Goal: Information Seeking & Learning: Learn about a topic

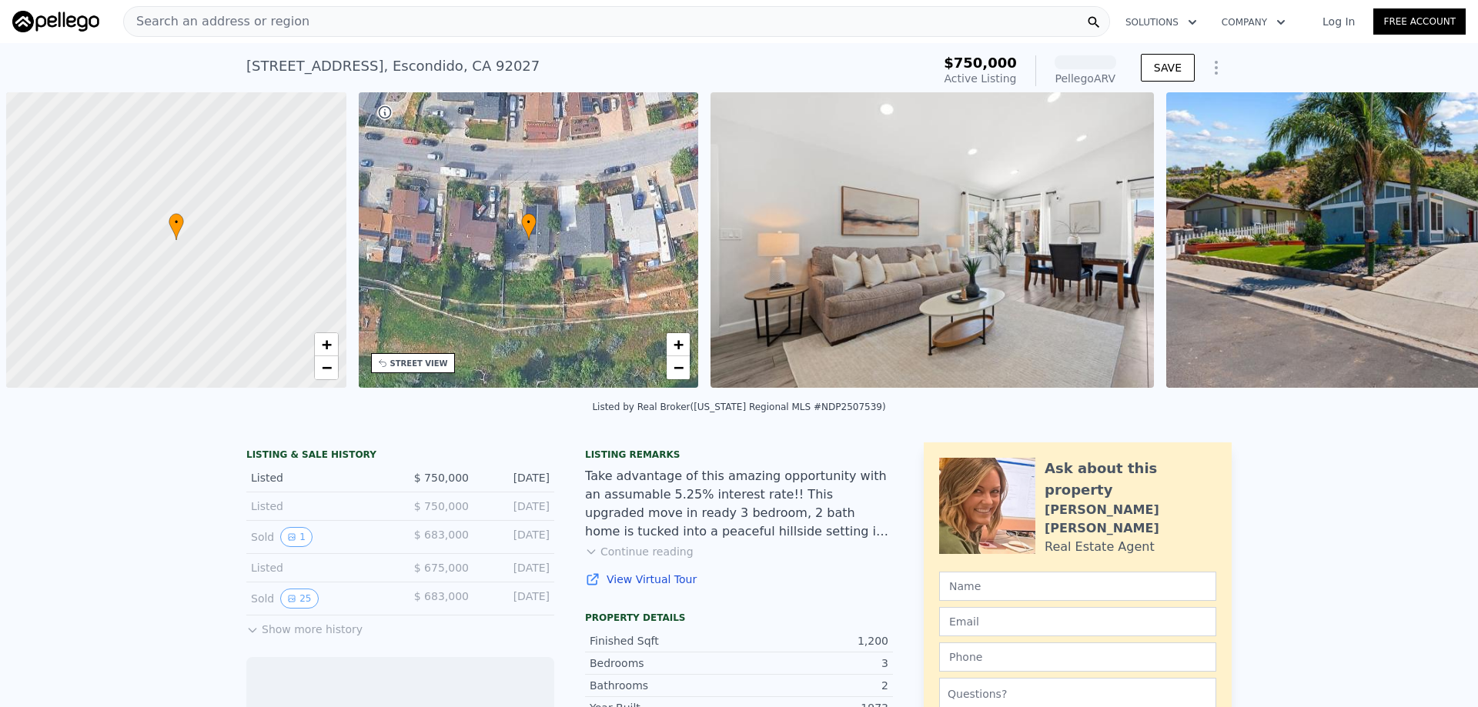
scroll to position [0, 6]
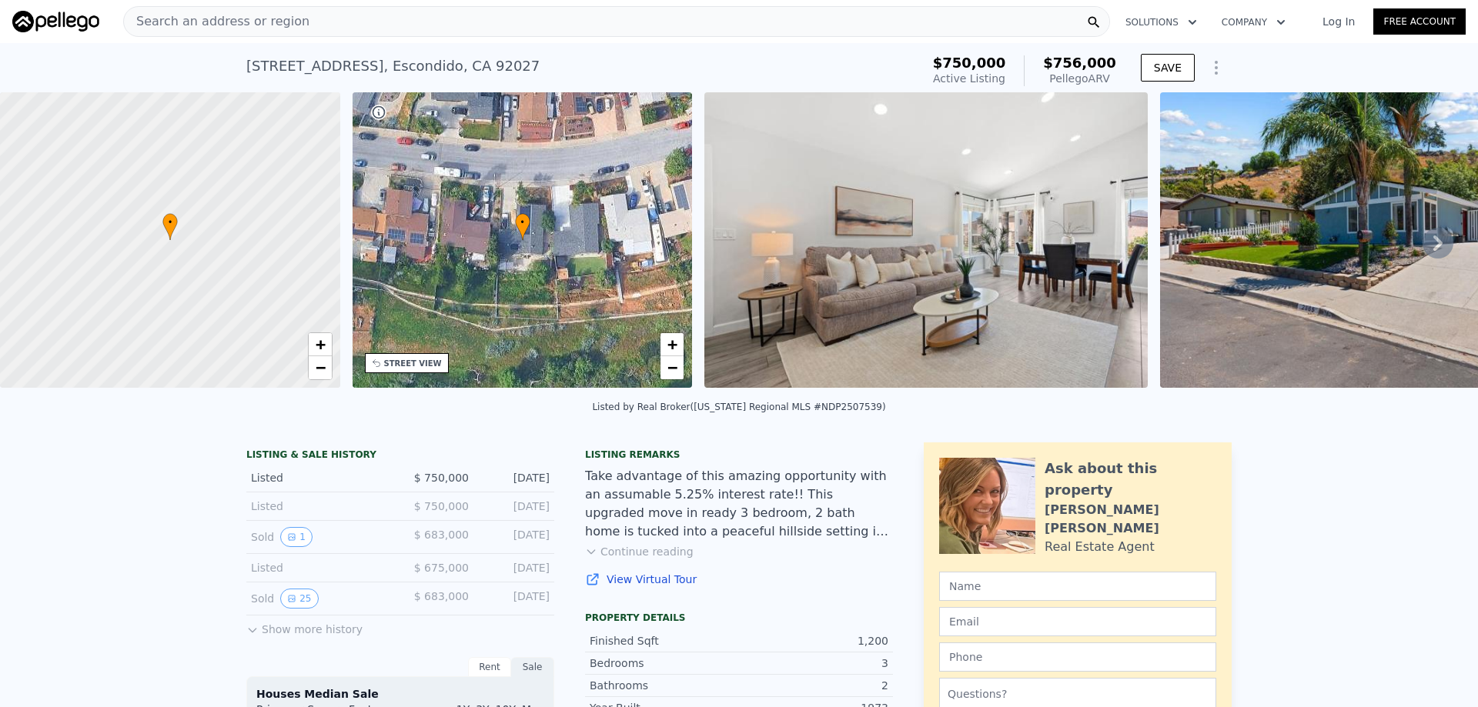
click at [488, 237] on div "• + −" at bounding box center [523, 240] width 340 height 296
click at [667, 346] on span "+" at bounding box center [672, 344] width 10 height 19
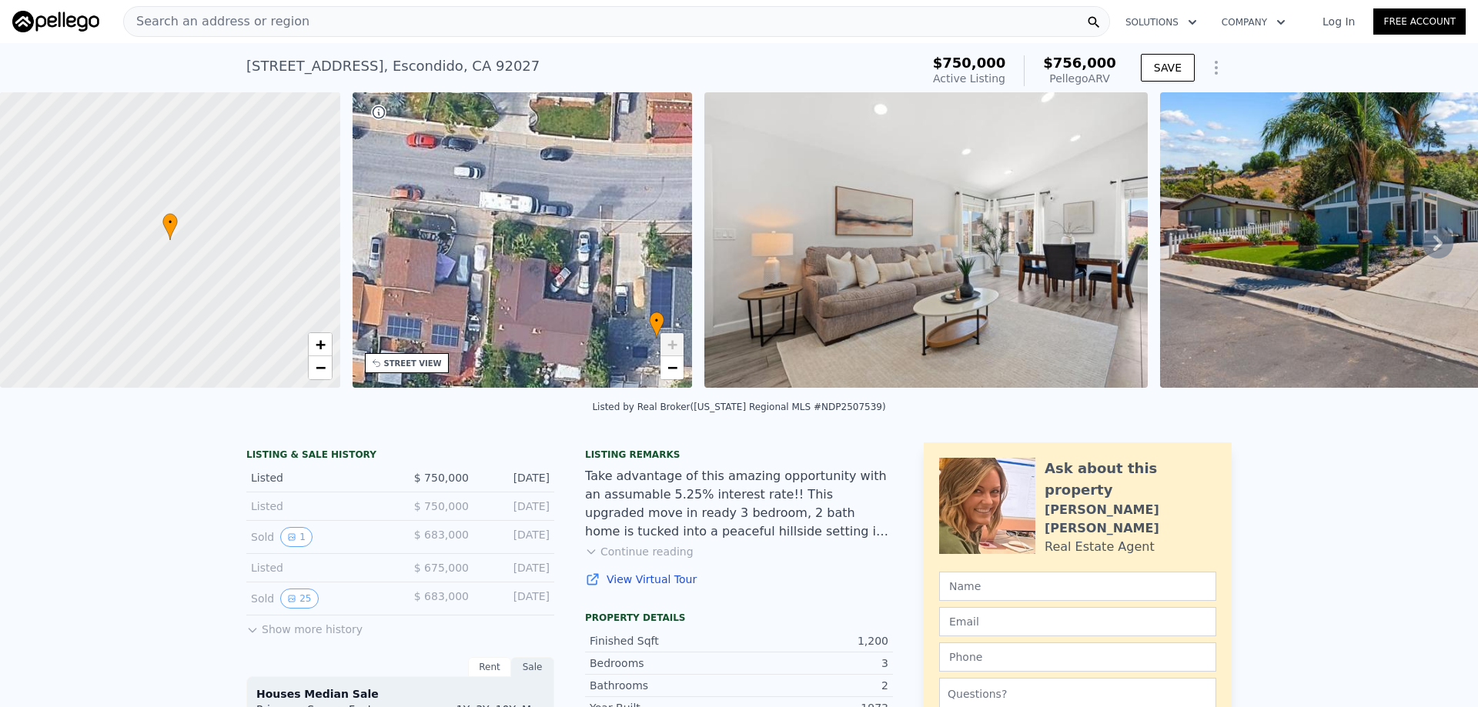
drag, startPoint x: 627, startPoint y: 221, endPoint x: 765, endPoint y: 318, distance: 169.1
click at [765, 318] on div "• + − • + − STREET VIEW Loading... SATELLITE VIEW" at bounding box center [739, 242] width 1478 height 301
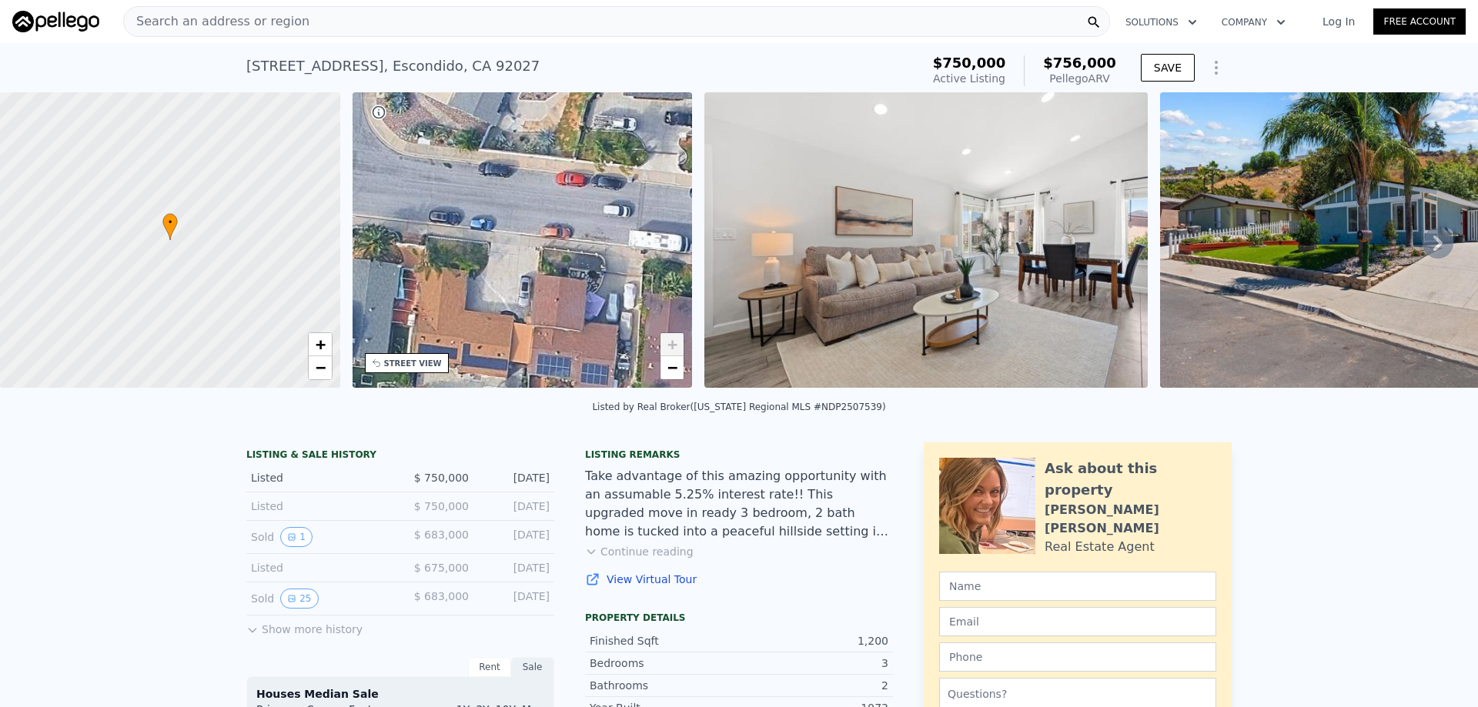
drag, startPoint x: 579, startPoint y: 255, endPoint x: 724, endPoint y: 295, distance: 150.1
click at [724, 295] on div "• + − • + − STREET VIEW Loading... SATELLITE VIEW" at bounding box center [739, 242] width 1478 height 301
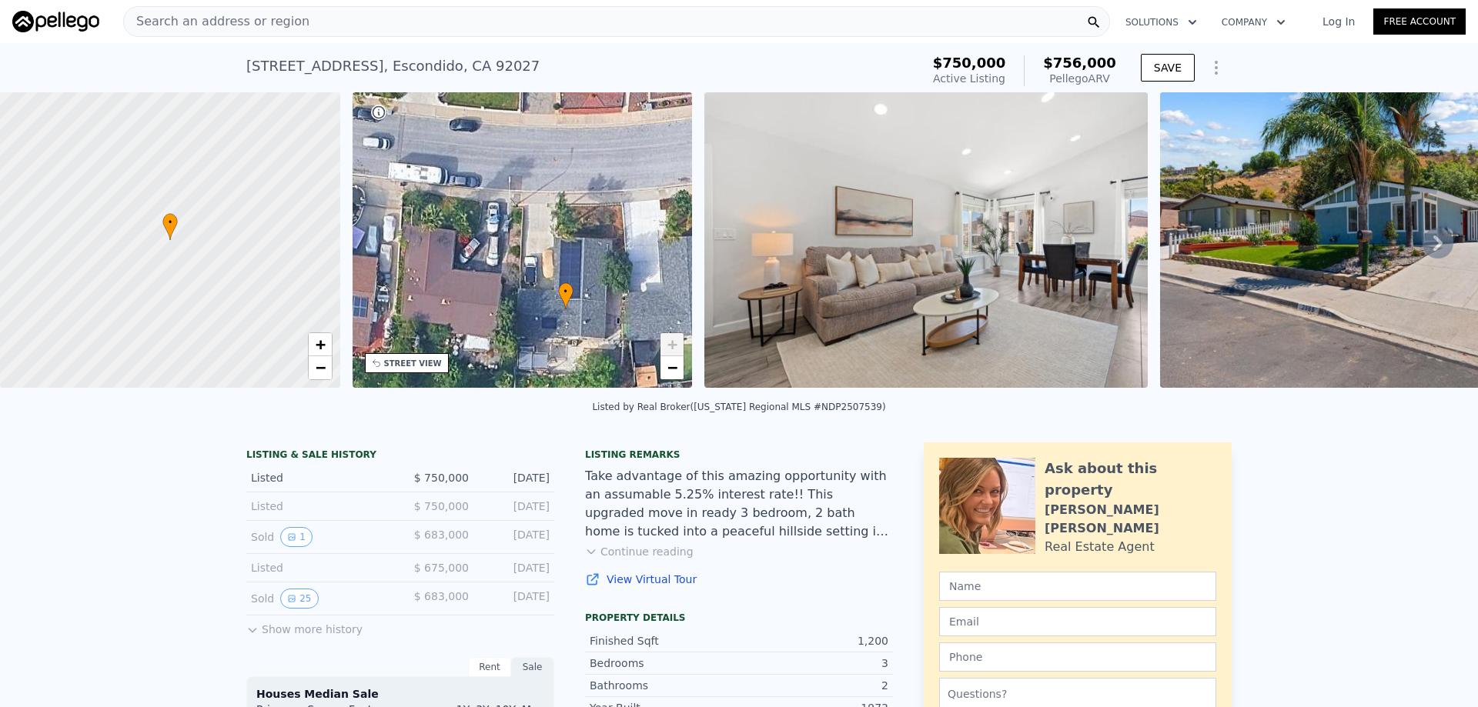
drag, startPoint x: 573, startPoint y: 224, endPoint x: 333, endPoint y: 156, distance: 249.5
click at [333, 156] on div "• + − • + − STREET VIEW Loading... SATELLITE VIEW" at bounding box center [739, 242] width 1478 height 301
click at [1302, 264] on img at bounding box center [1381, 240] width 443 height 296
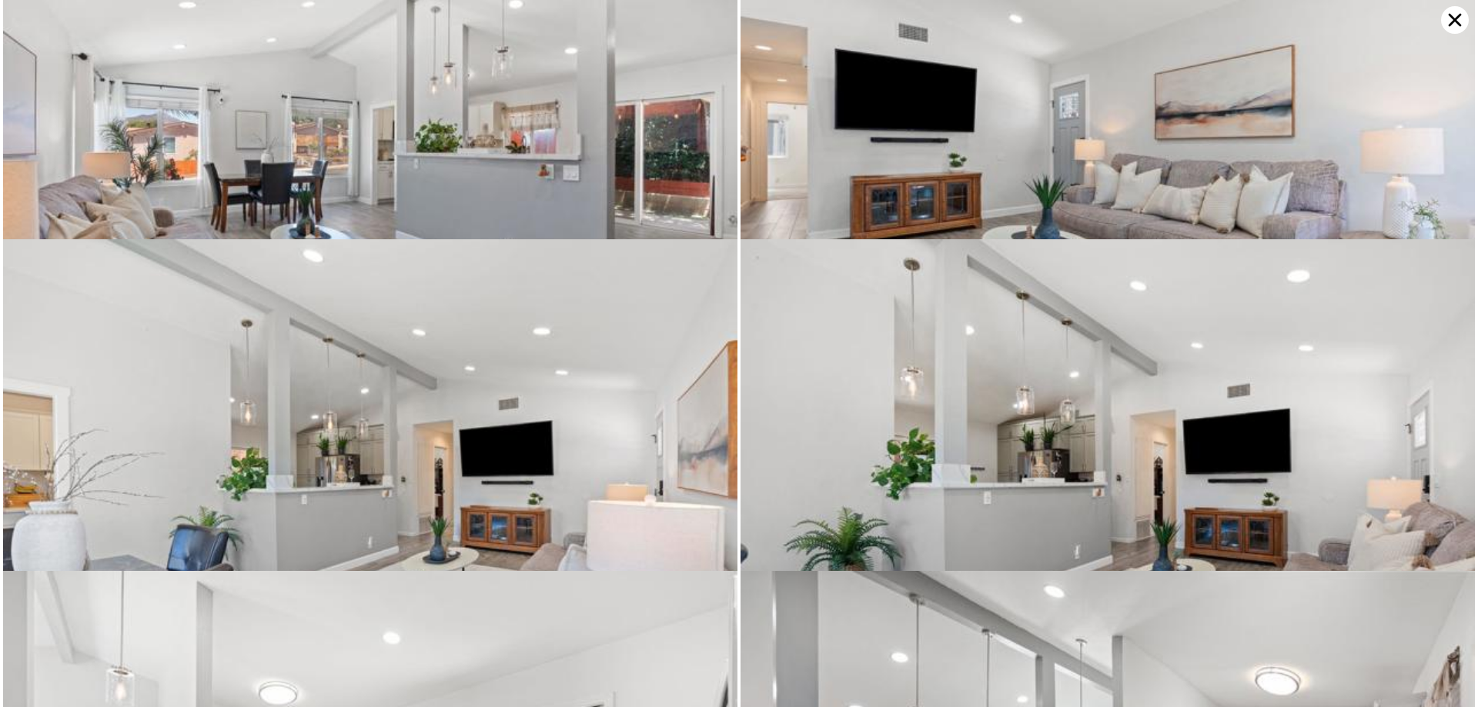
scroll to position [1327, 0]
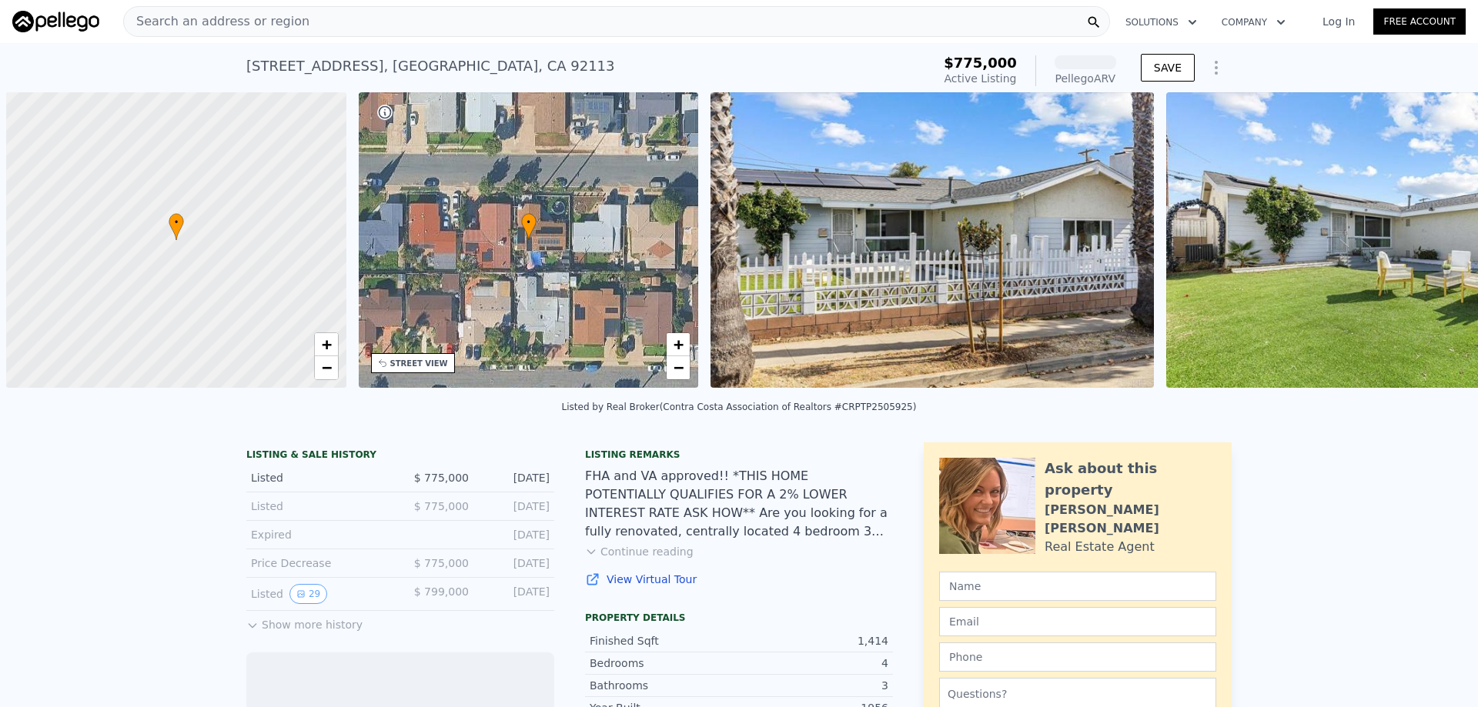
scroll to position [0, 6]
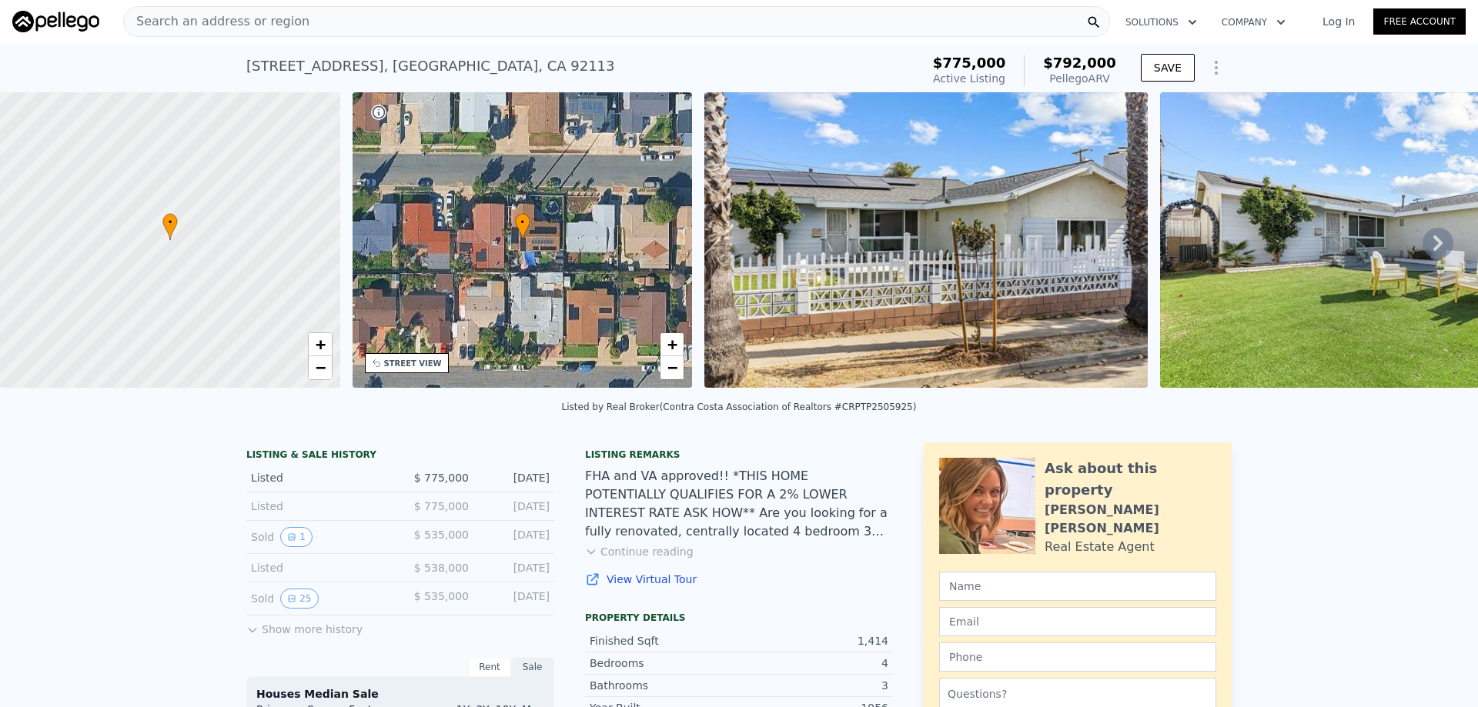
click at [898, 258] on img at bounding box center [925, 240] width 443 height 296
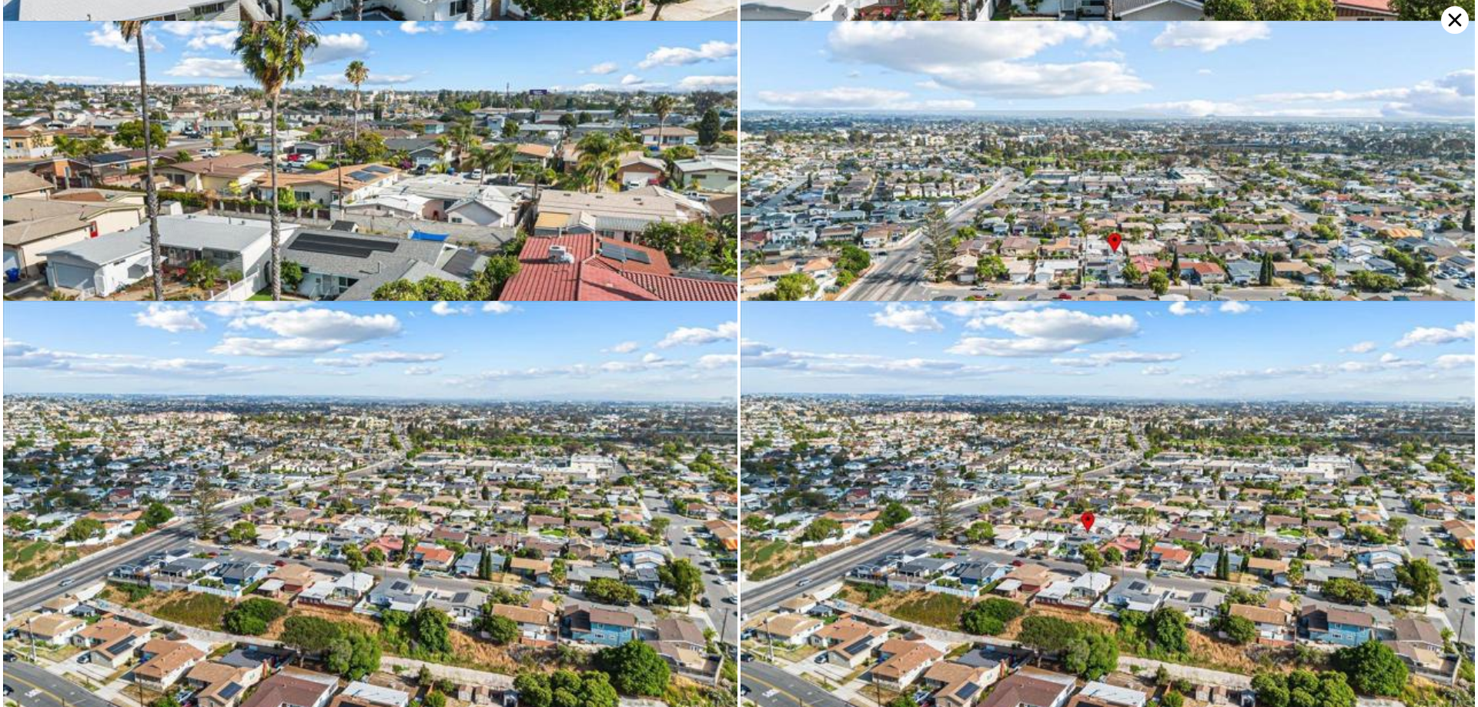
scroll to position [3580, 0]
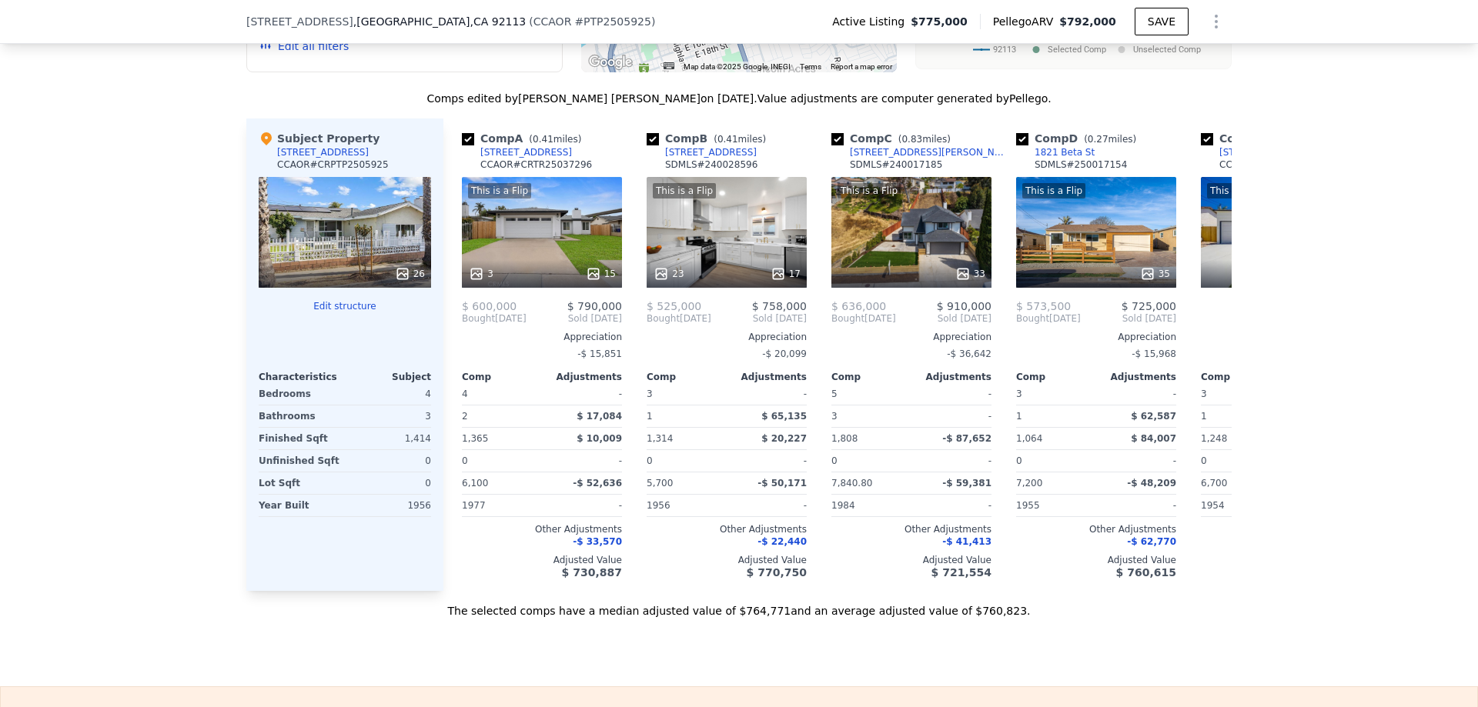
scroll to position [1611, 0]
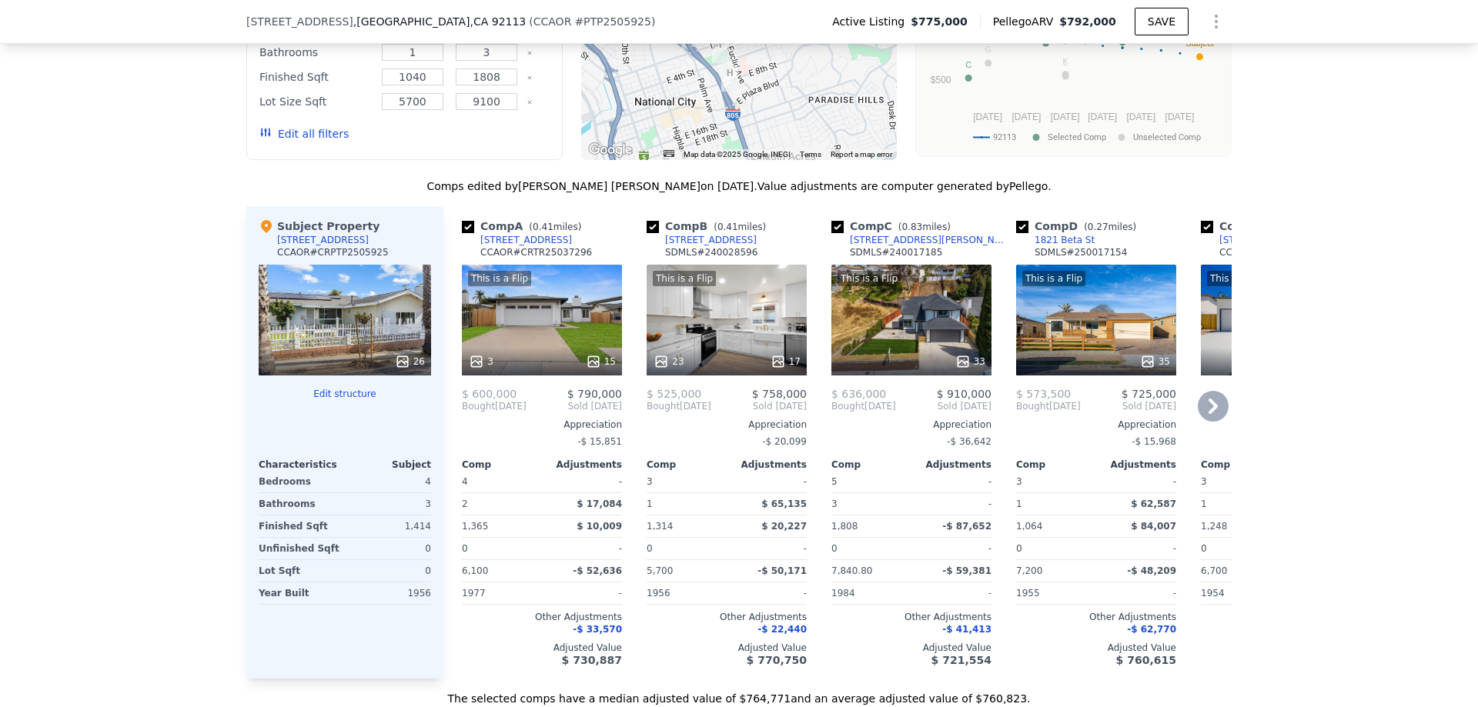
click at [1213, 422] on icon at bounding box center [1213, 406] width 31 height 31
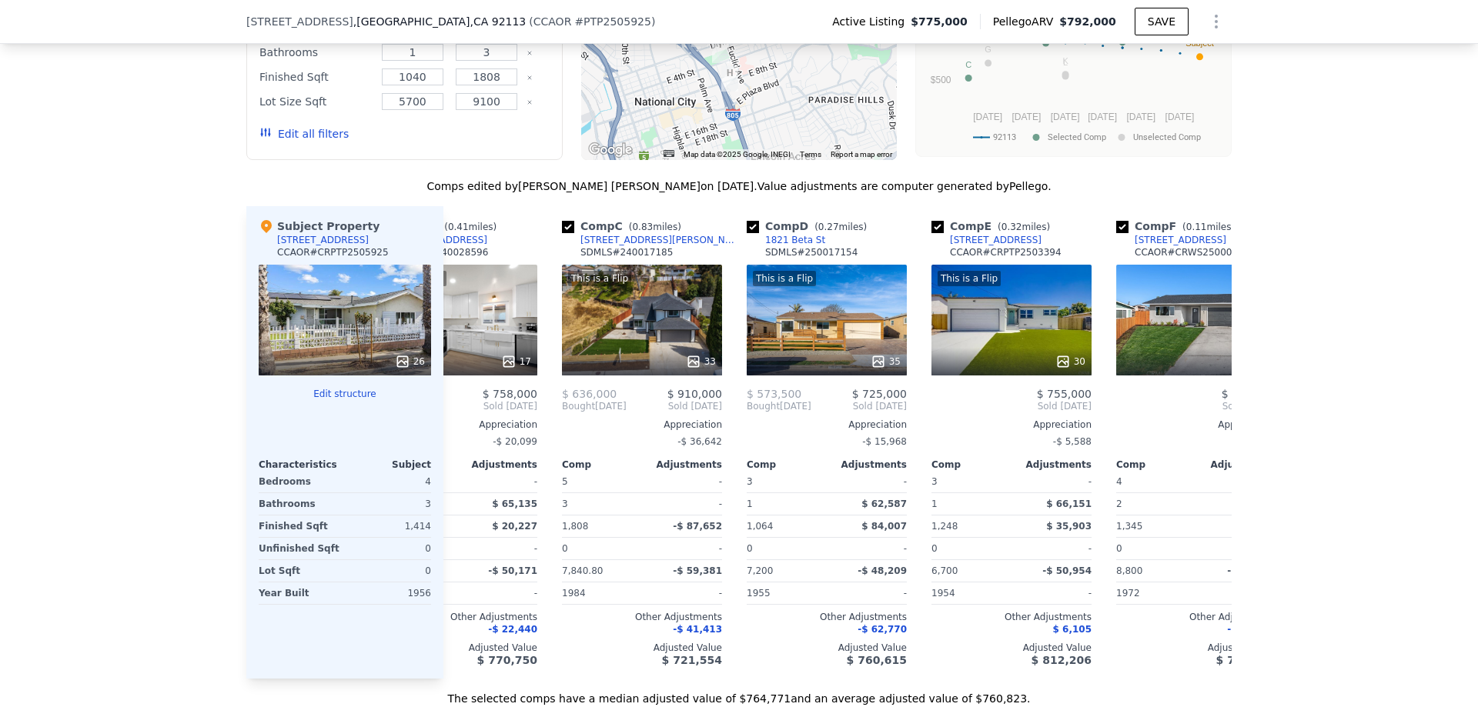
scroll to position [0, 369]
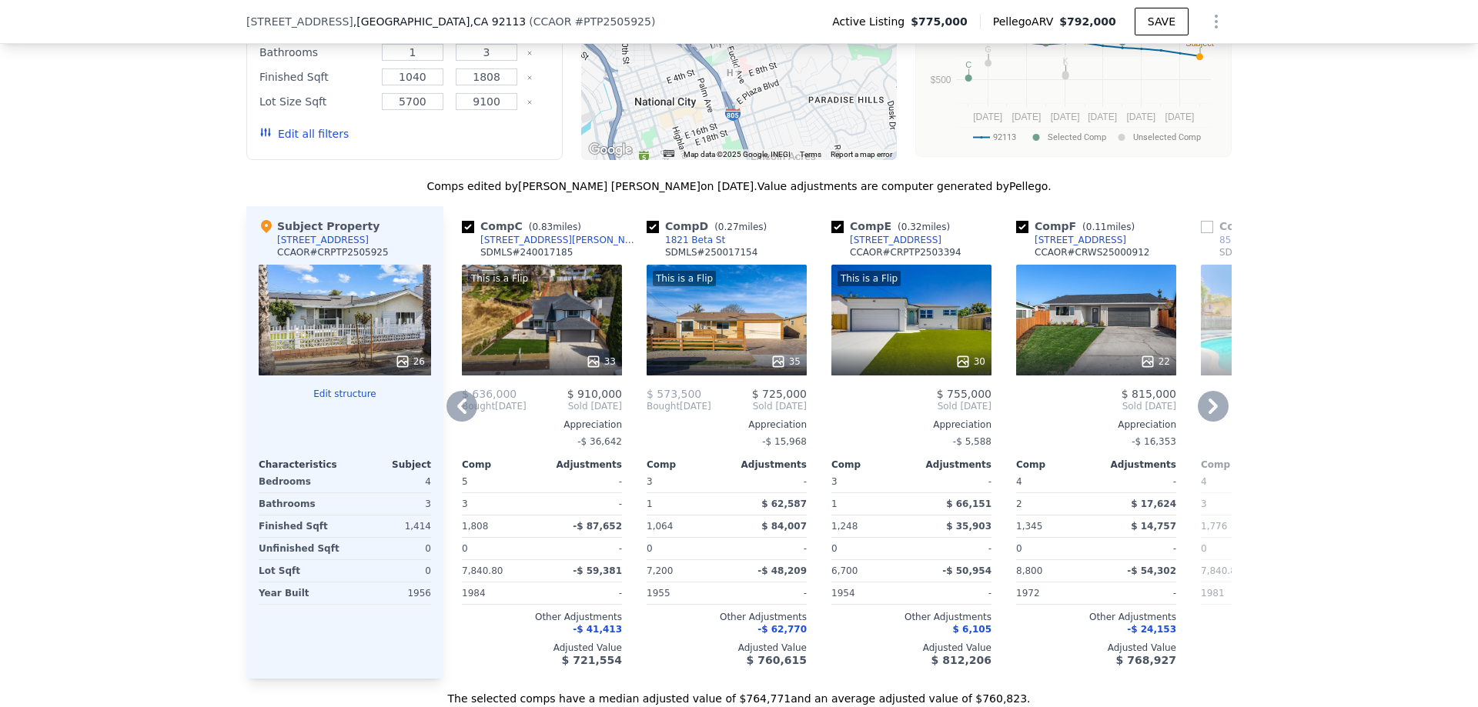
click at [1213, 422] on icon at bounding box center [1213, 406] width 31 height 31
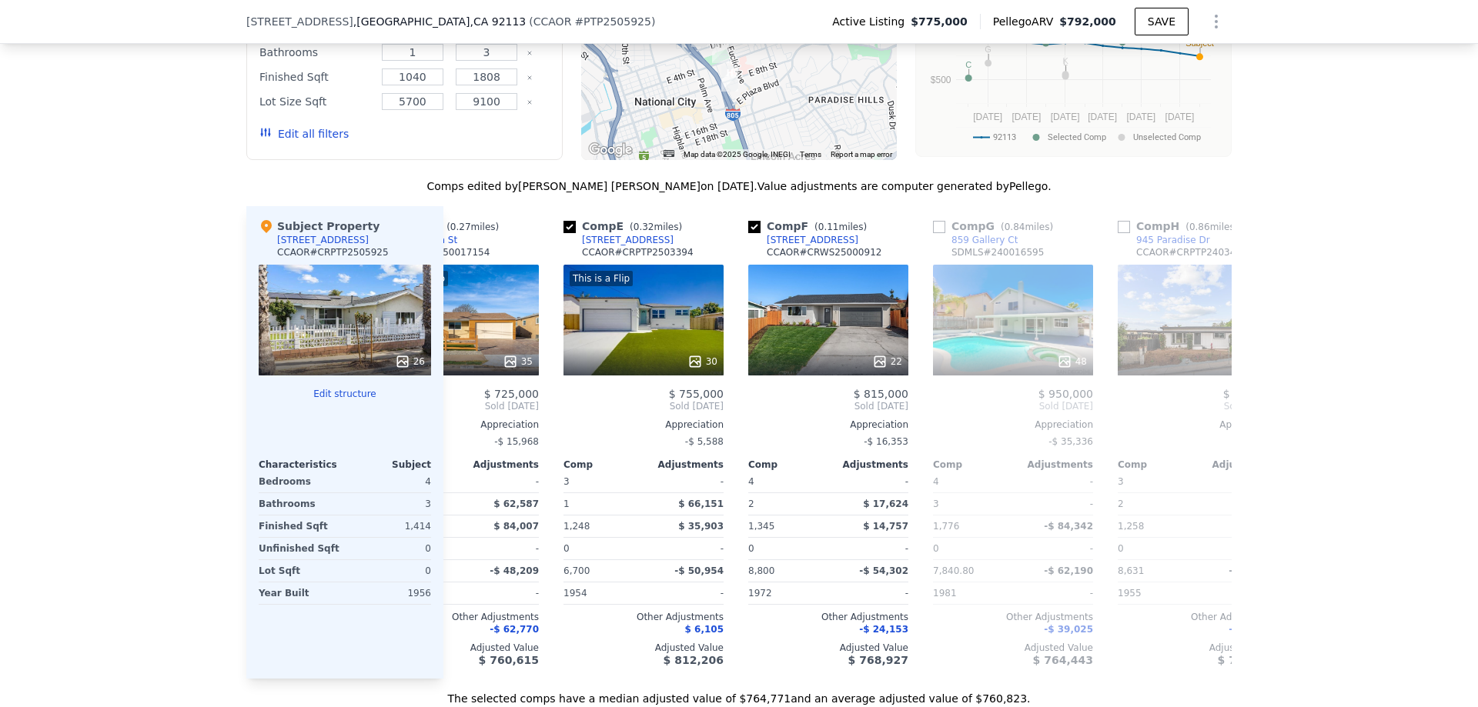
scroll to position [0, 739]
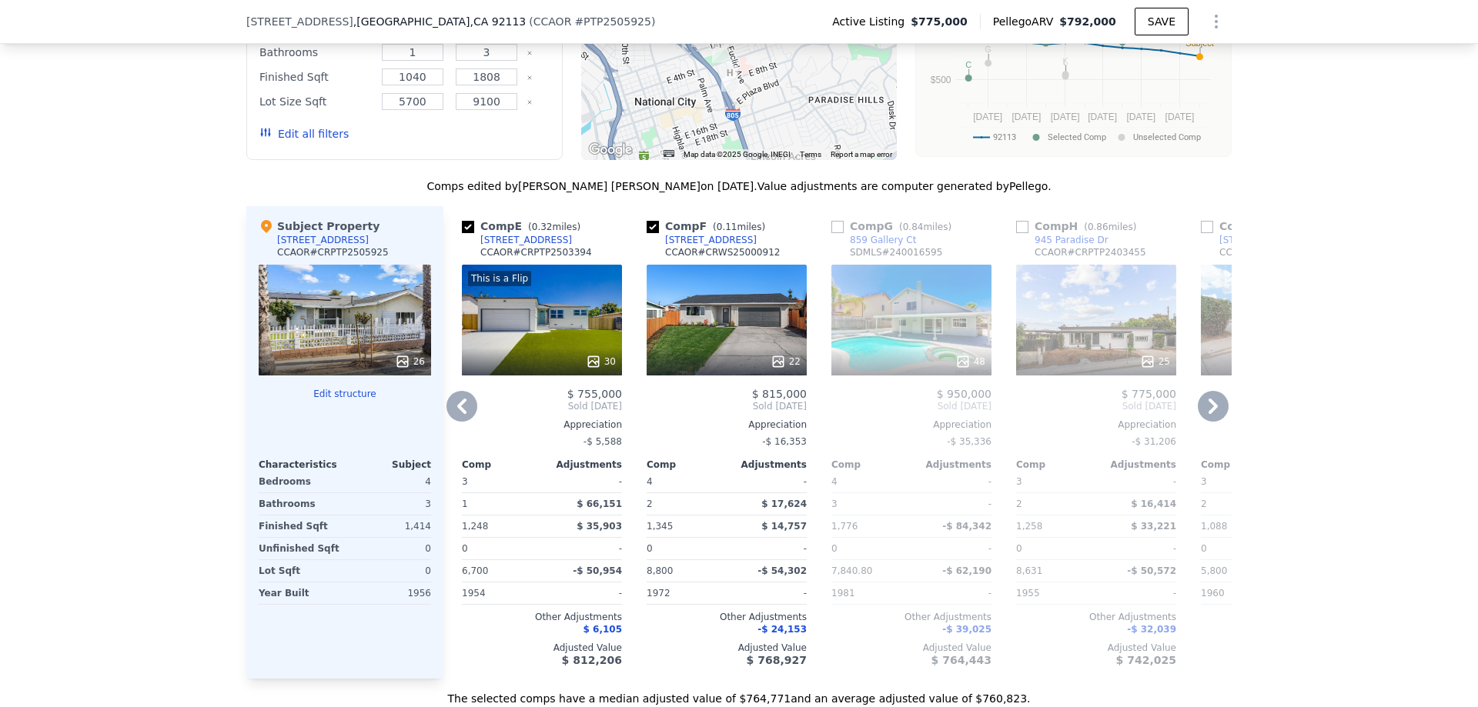
click at [1213, 422] on icon at bounding box center [1213, 406] width 31 height 31
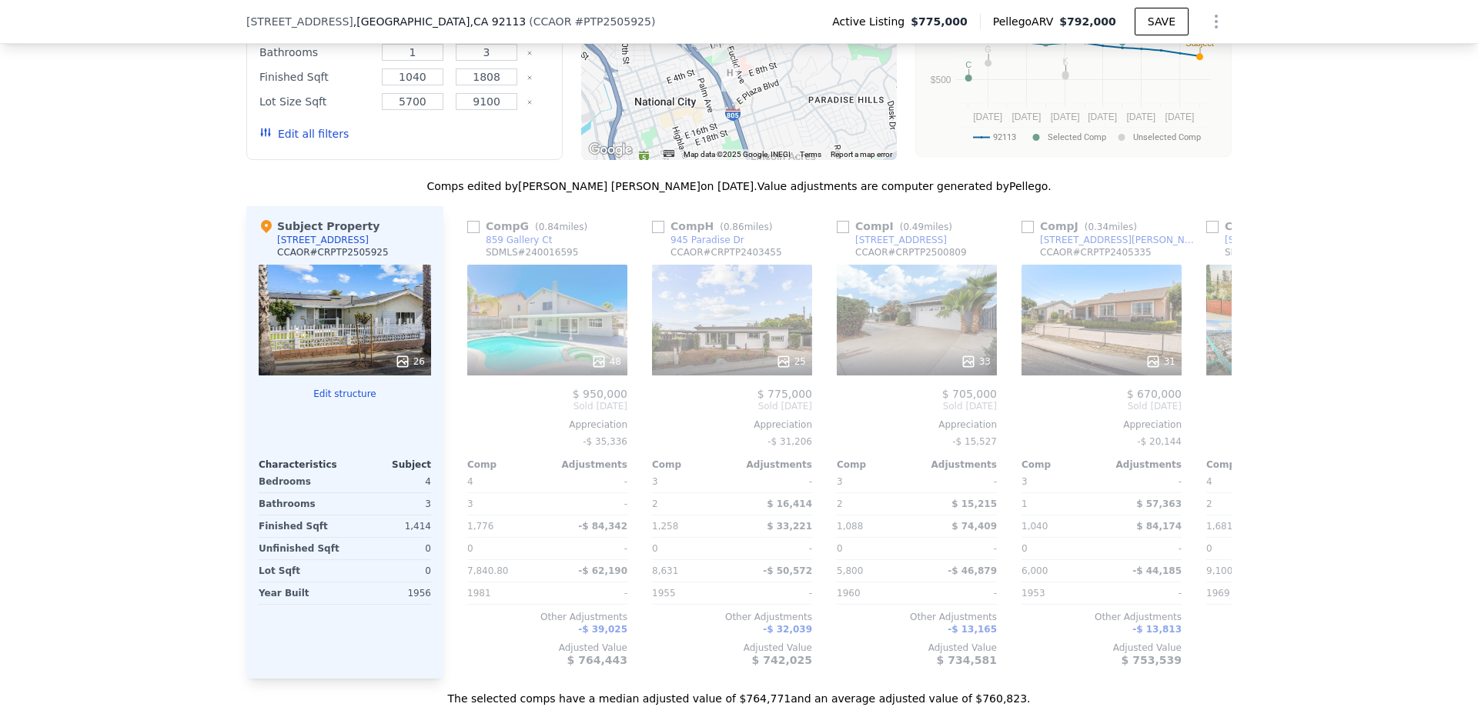
scroll to position [0, 1108]
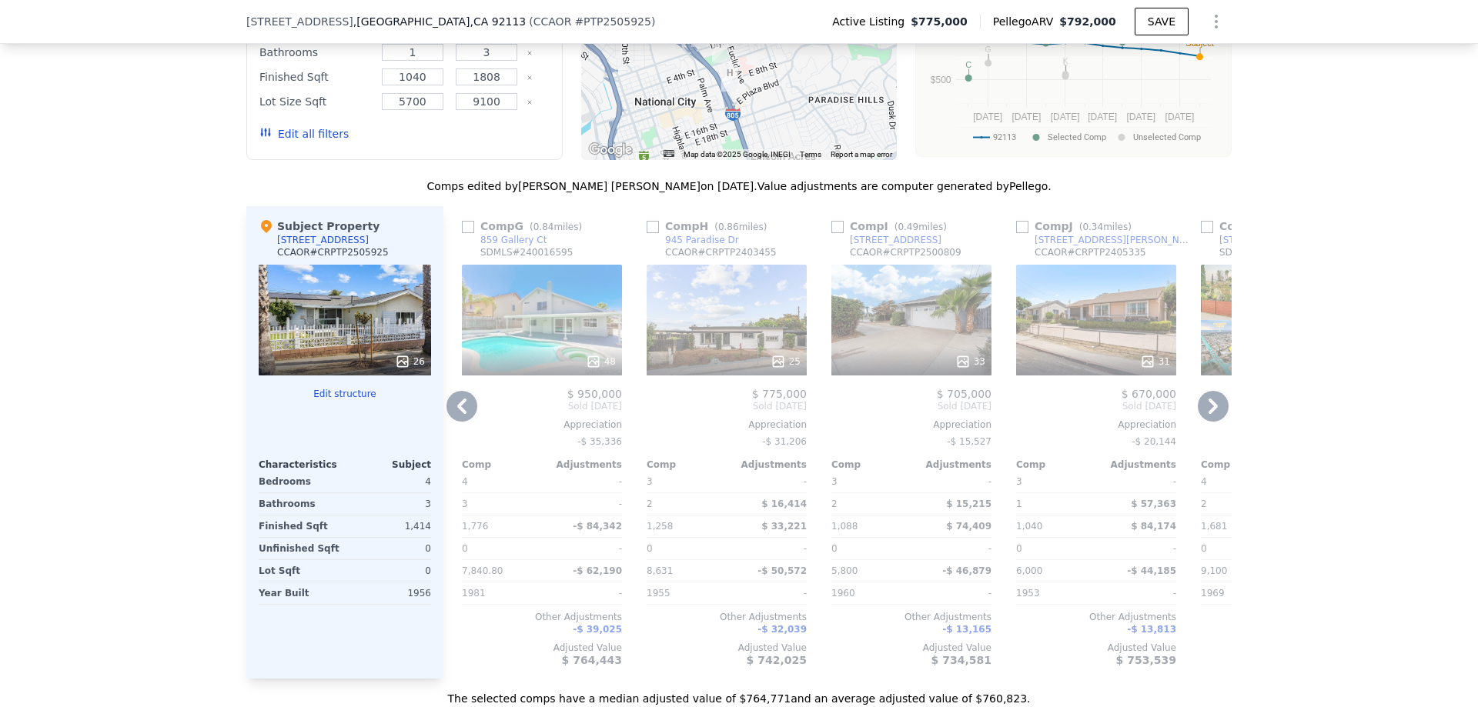
click at [1213, 422] on icon at bounding box center [1213, 406] width 31 height 31
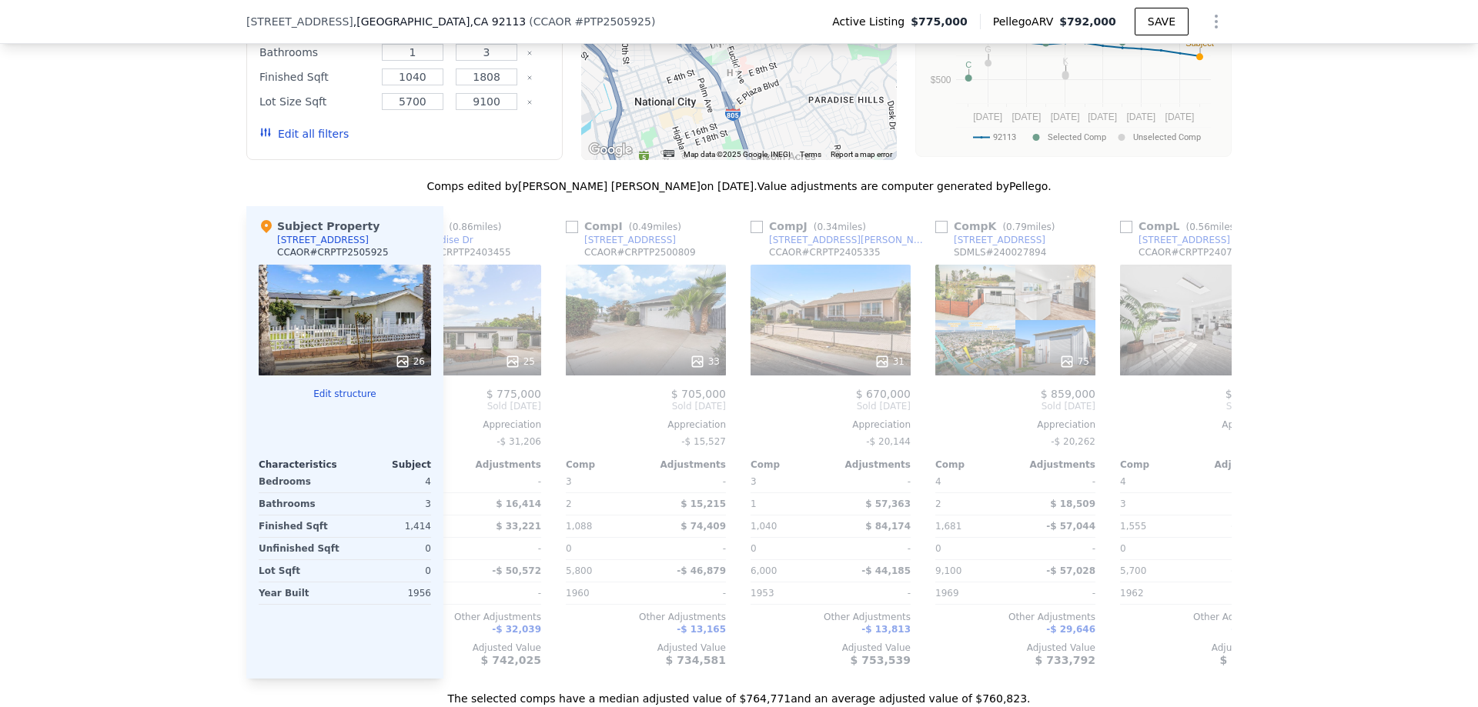
scroll to position [0, 1465]
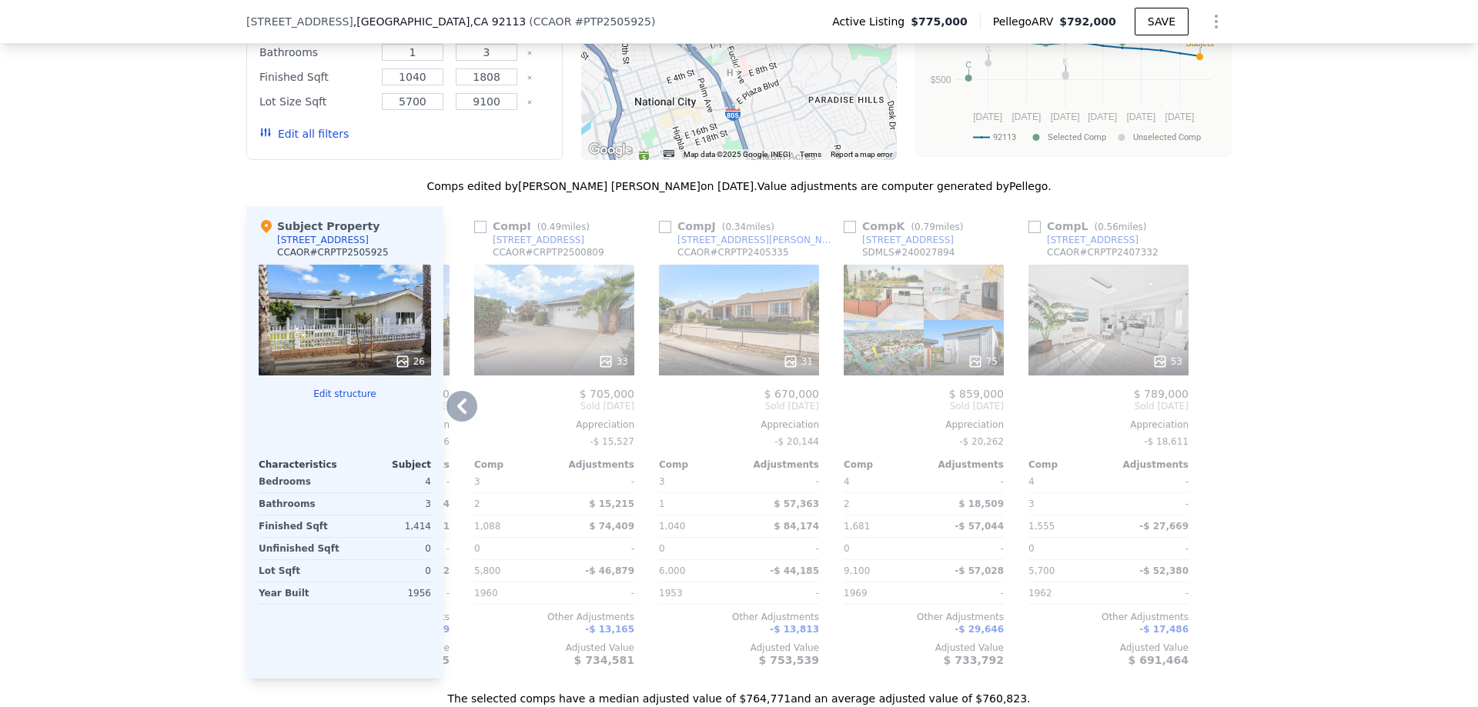
click at [1213, 430] on div at bounding box center [1219, 442] width 25 height 473
click at [451, 422] on icon at bounding box center [461, 406] width 31 height 31
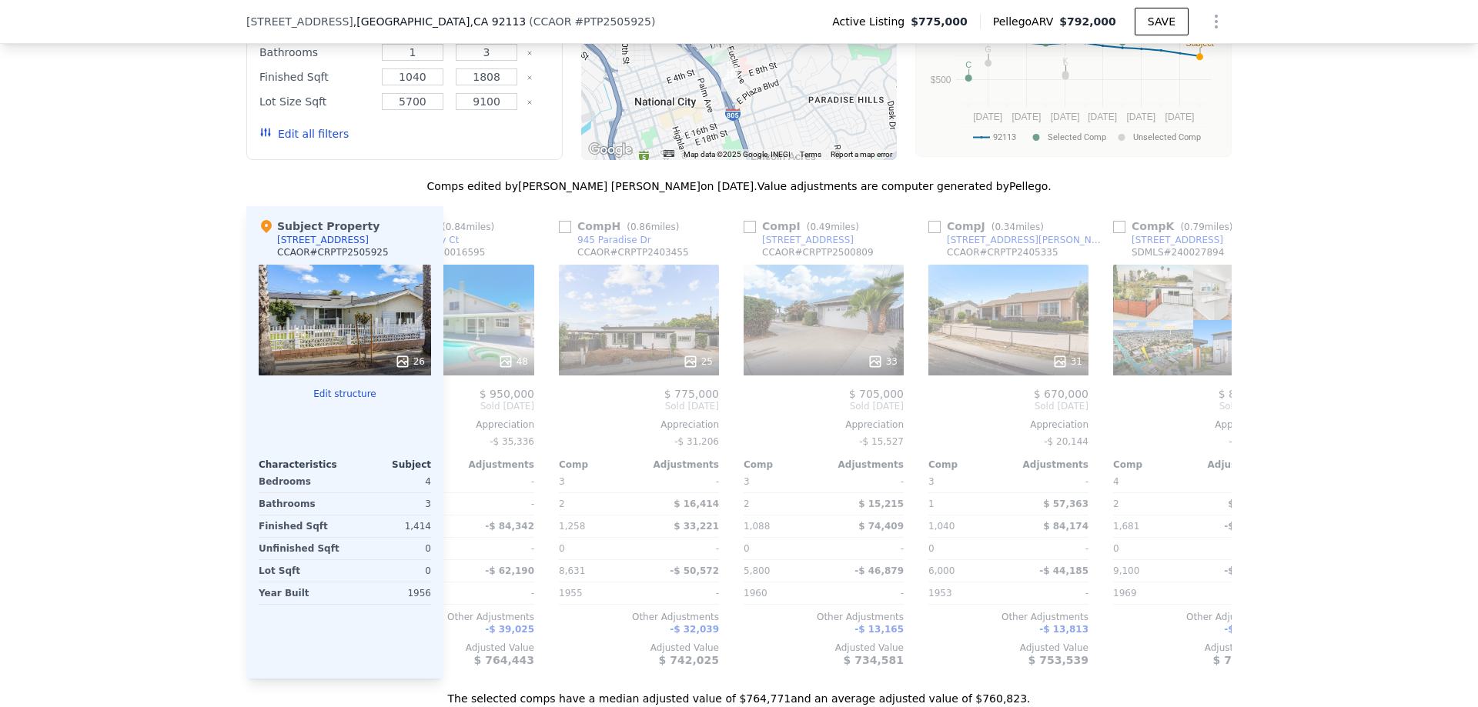
scroll to position [0, 1096]
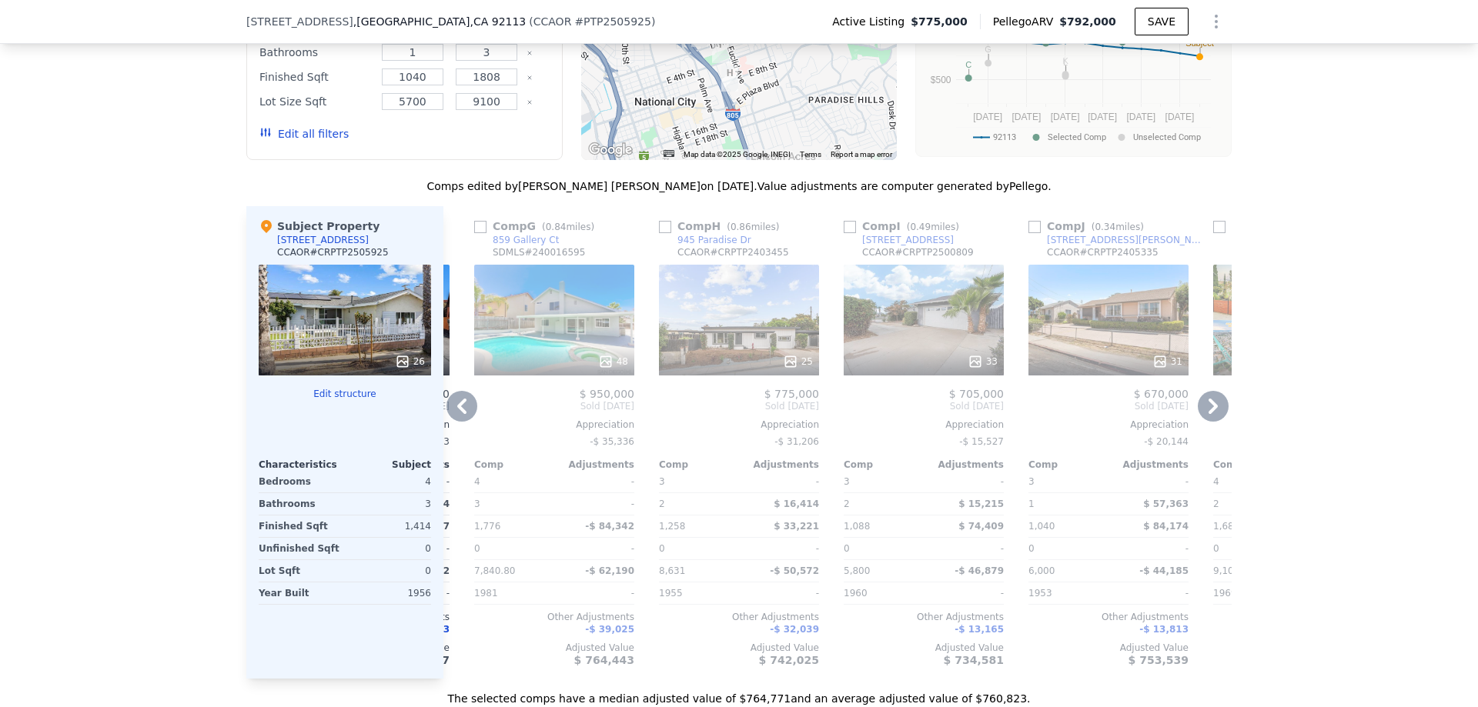
click at [451, 422] on icon at bounding box center [461, 406] width 31 height 31
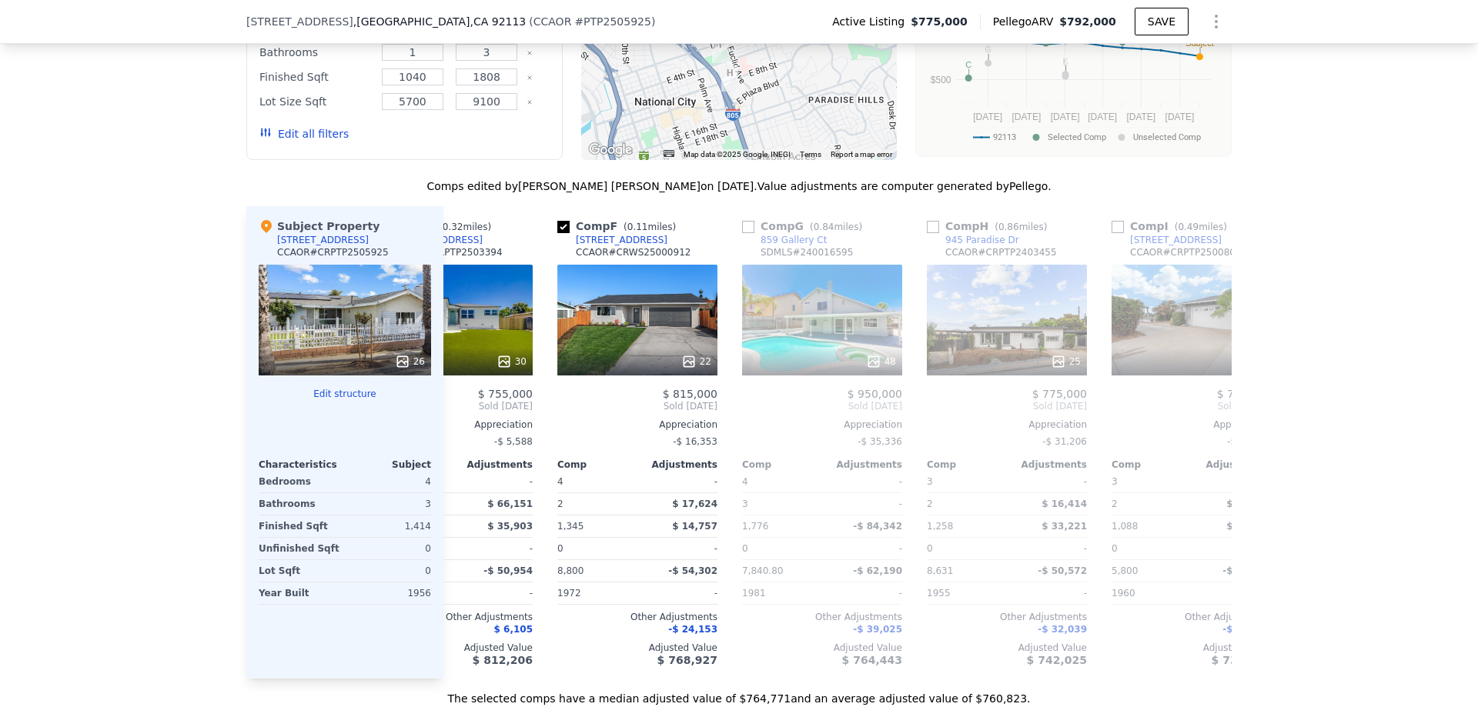
scroll to position [0, 727]
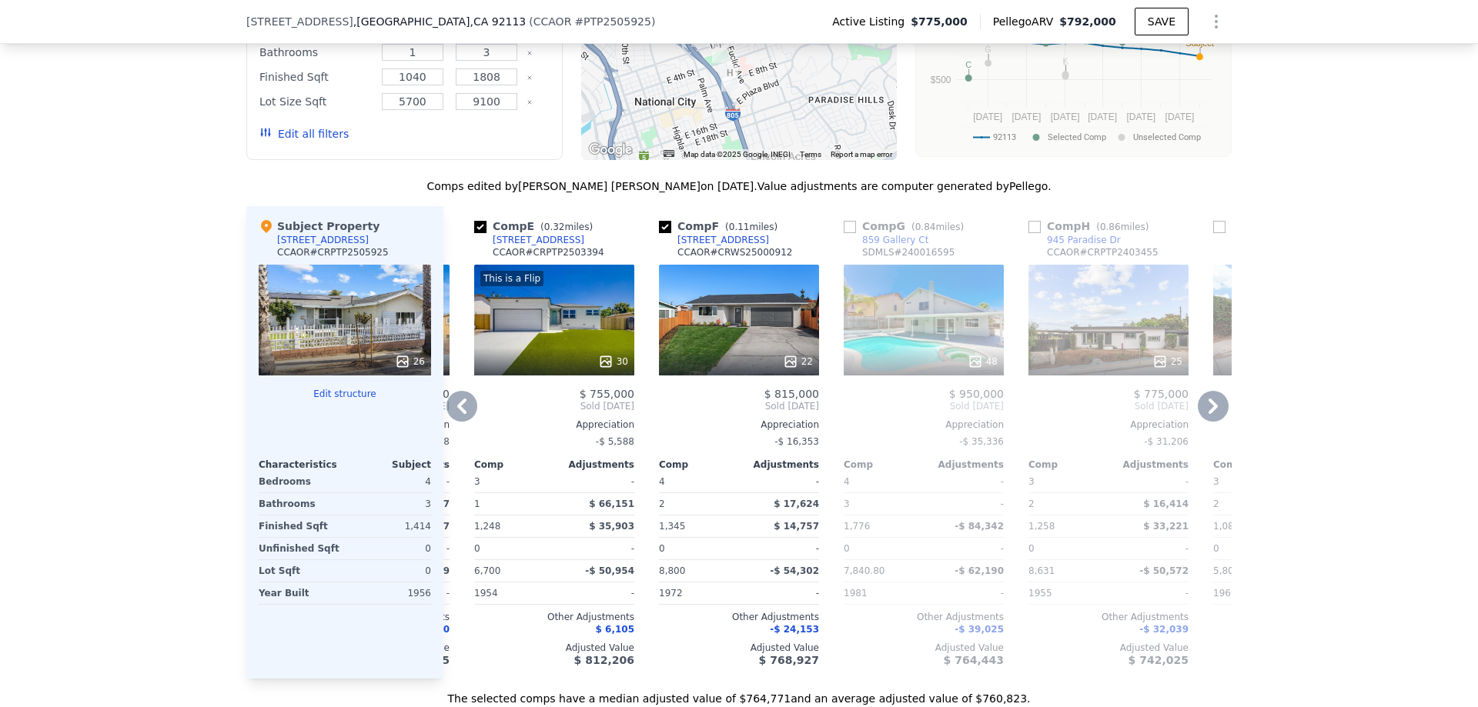
click at [451, 422] on icon at bounding box center [461, 406] width 31 height 31
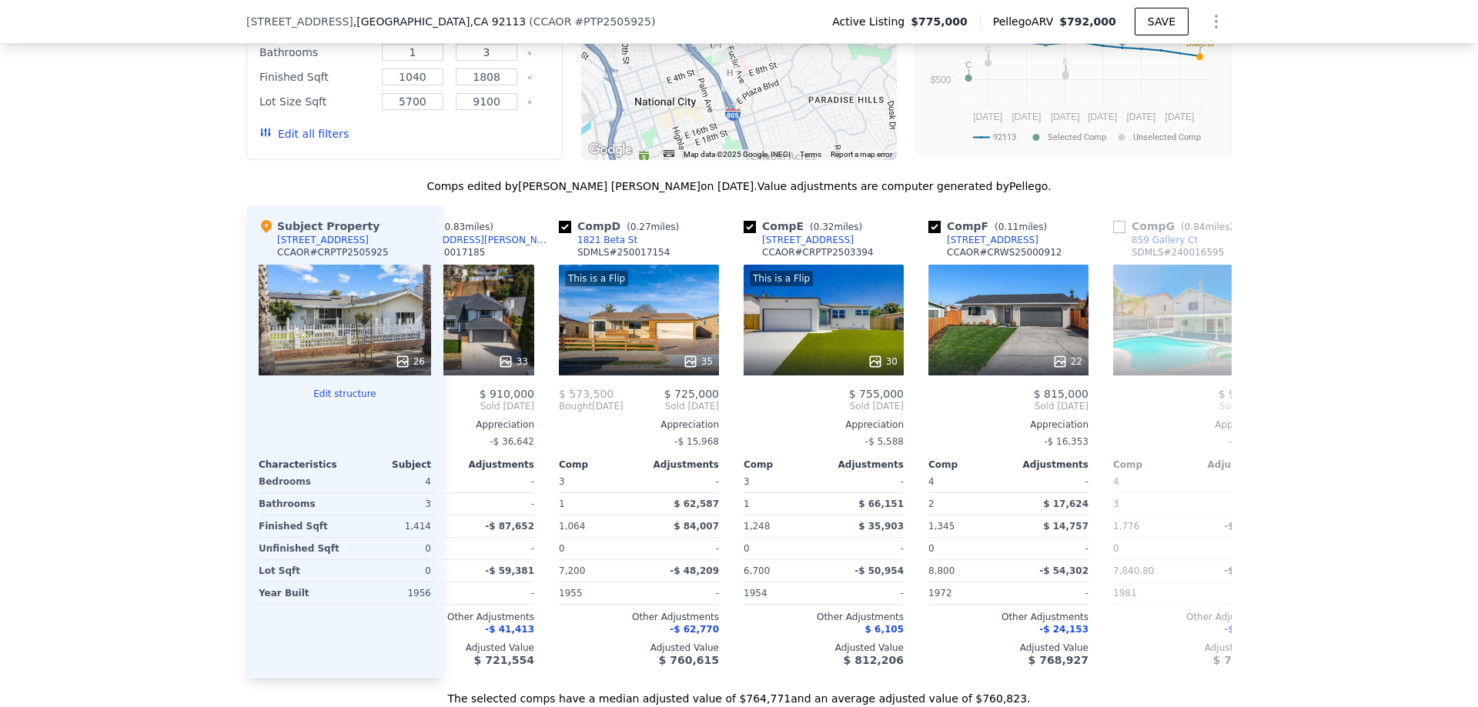
scroll to position [0, 357]
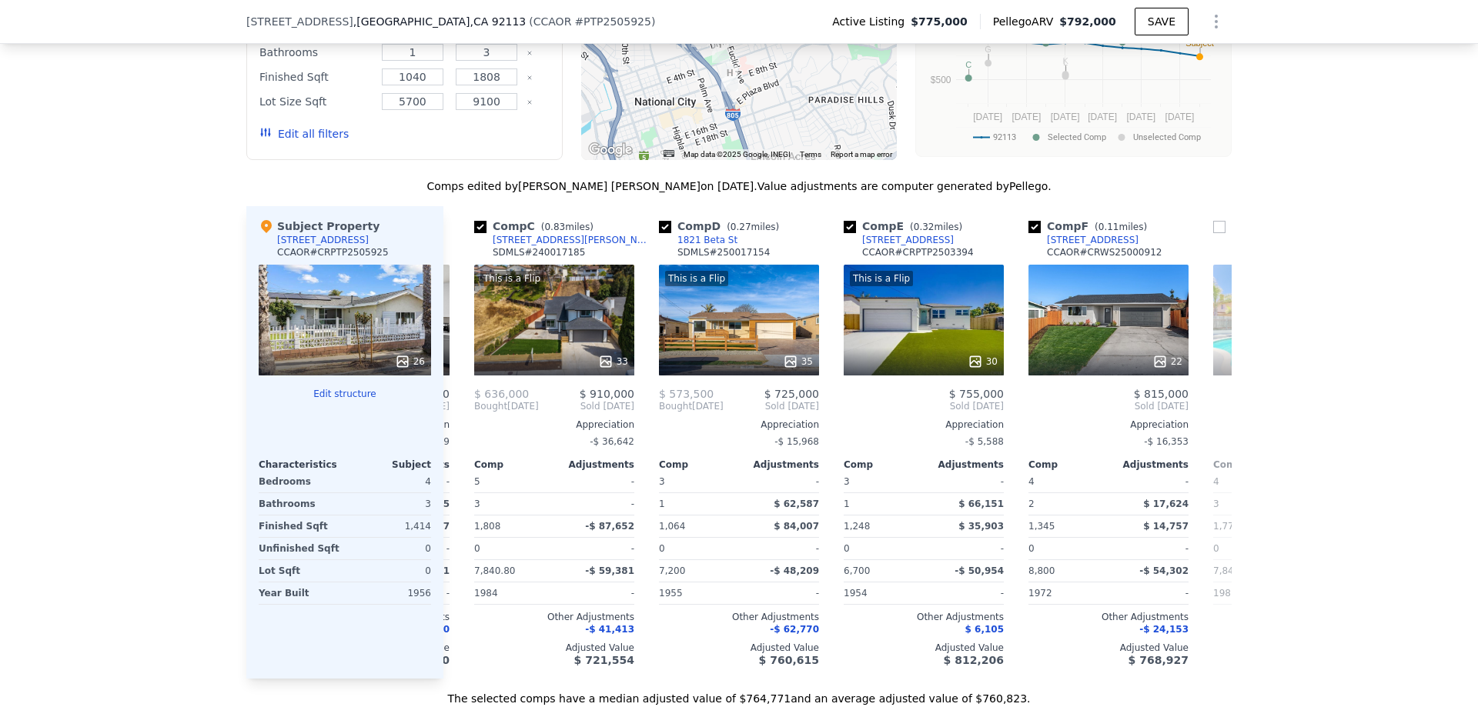
click at [451, 439] on div "Comp A ( 0.41 miles) [STREET_ADDRESS] CCAOR # CRTR25037296 This is a Flip 3 15 …" at bounding box center [837, 442] width 788 height 473
click at [451, 422] on icon at bounding box center [461, 406] width 31 height 31
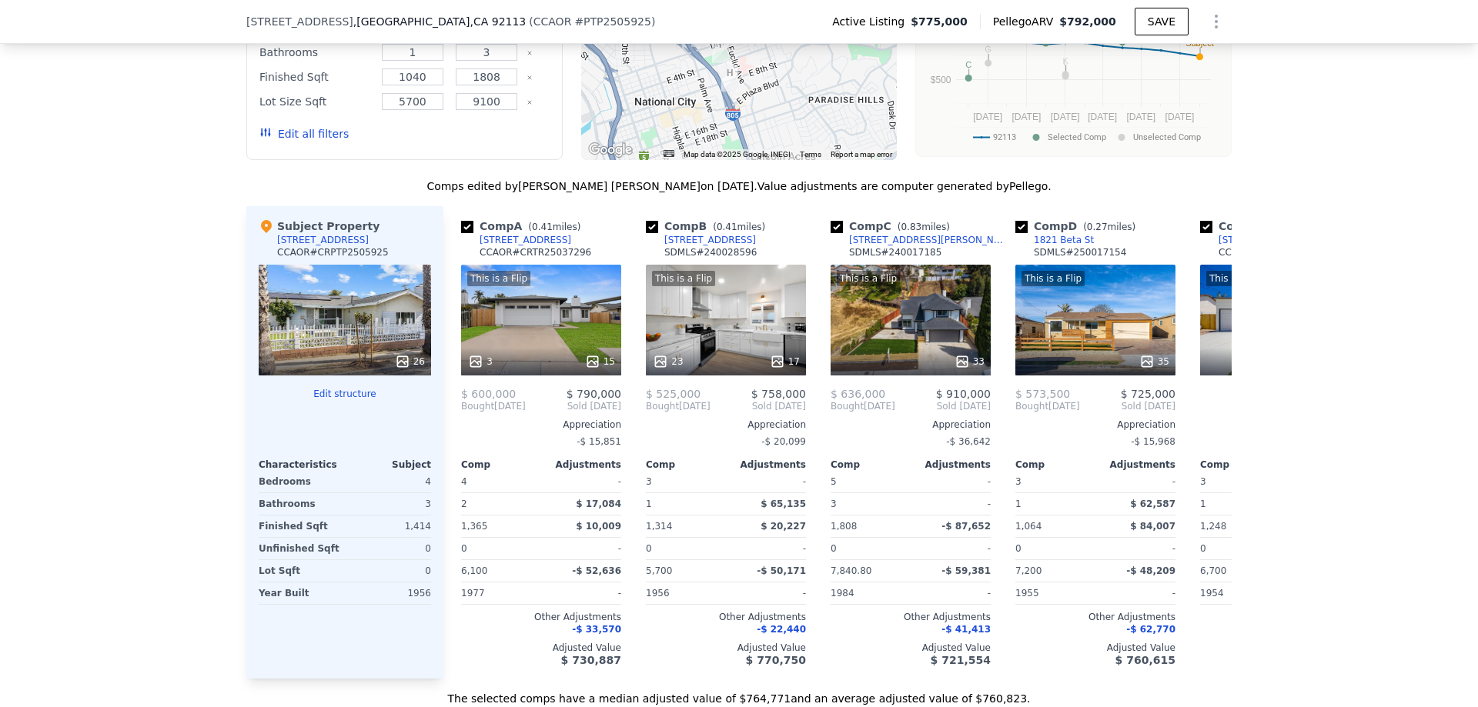
scroll to position [0, 0]
click at [456, 439] on div "Comp A ( 0.41 miles) [STREET_ADDRESS] CCAOR # CRTR25037296 This is a Flip 3 15 …" at bounding box center [542, 442] width 172 height 473
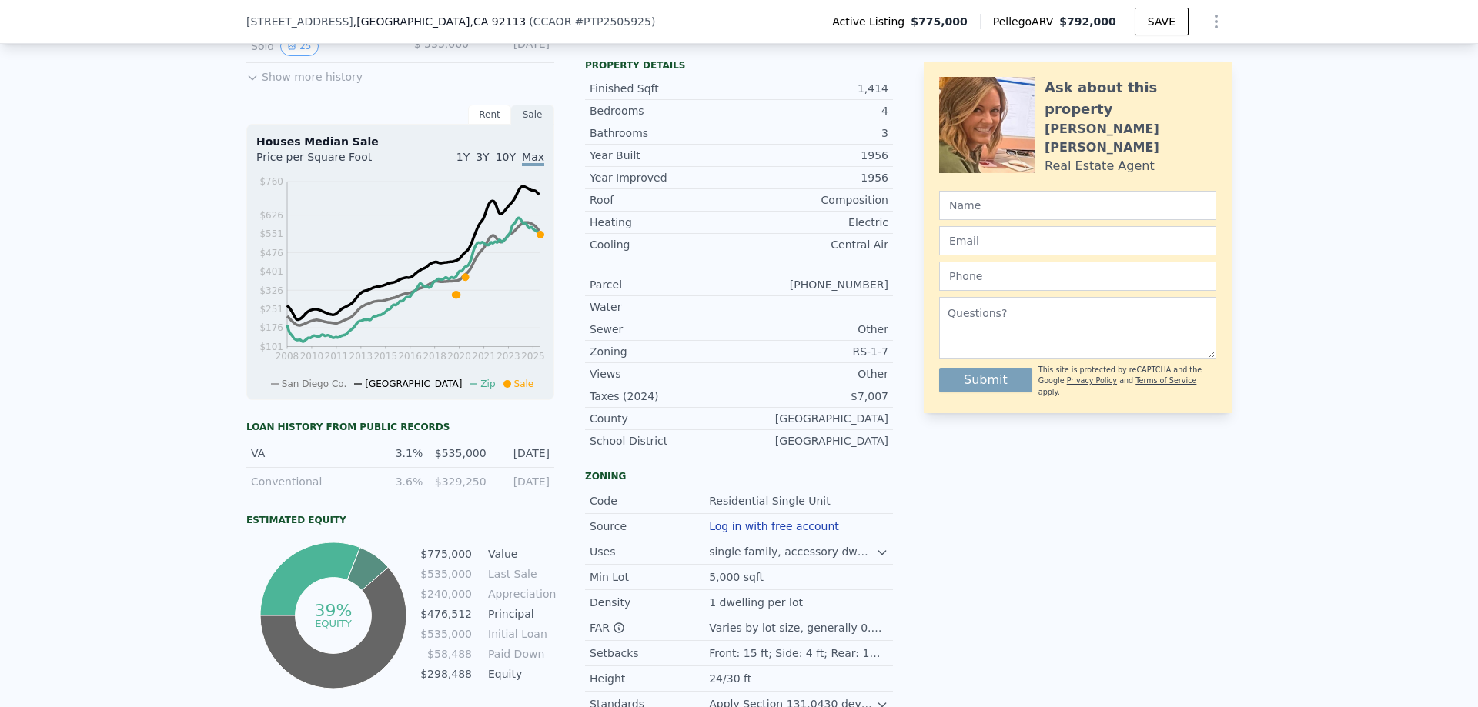
scroll to position [693, 0]
